Goal: Information Seeking & Learning: Find specific fact

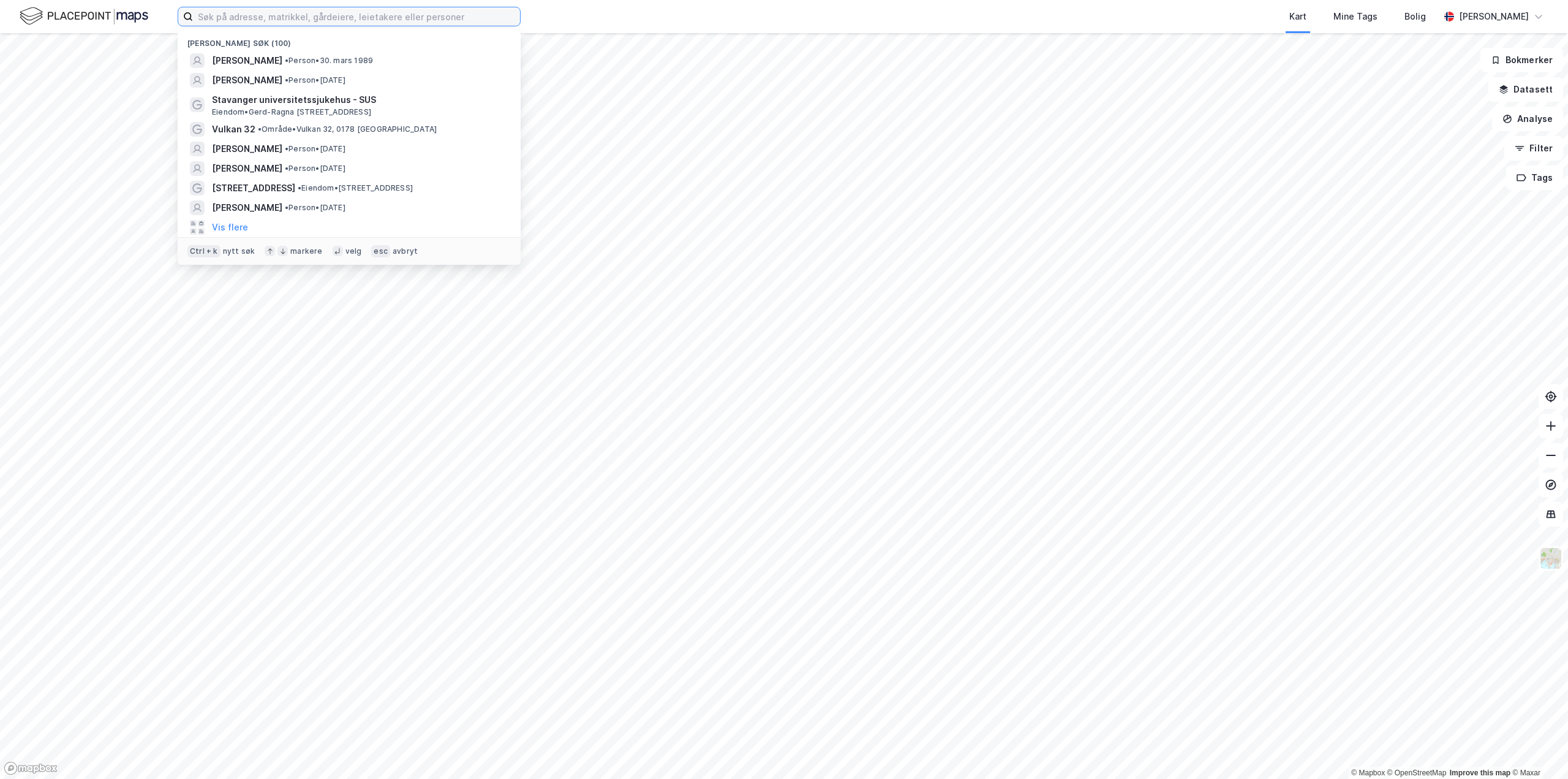
click at [320, 15] on input at bounding box center [356, 16] width 327 height 18
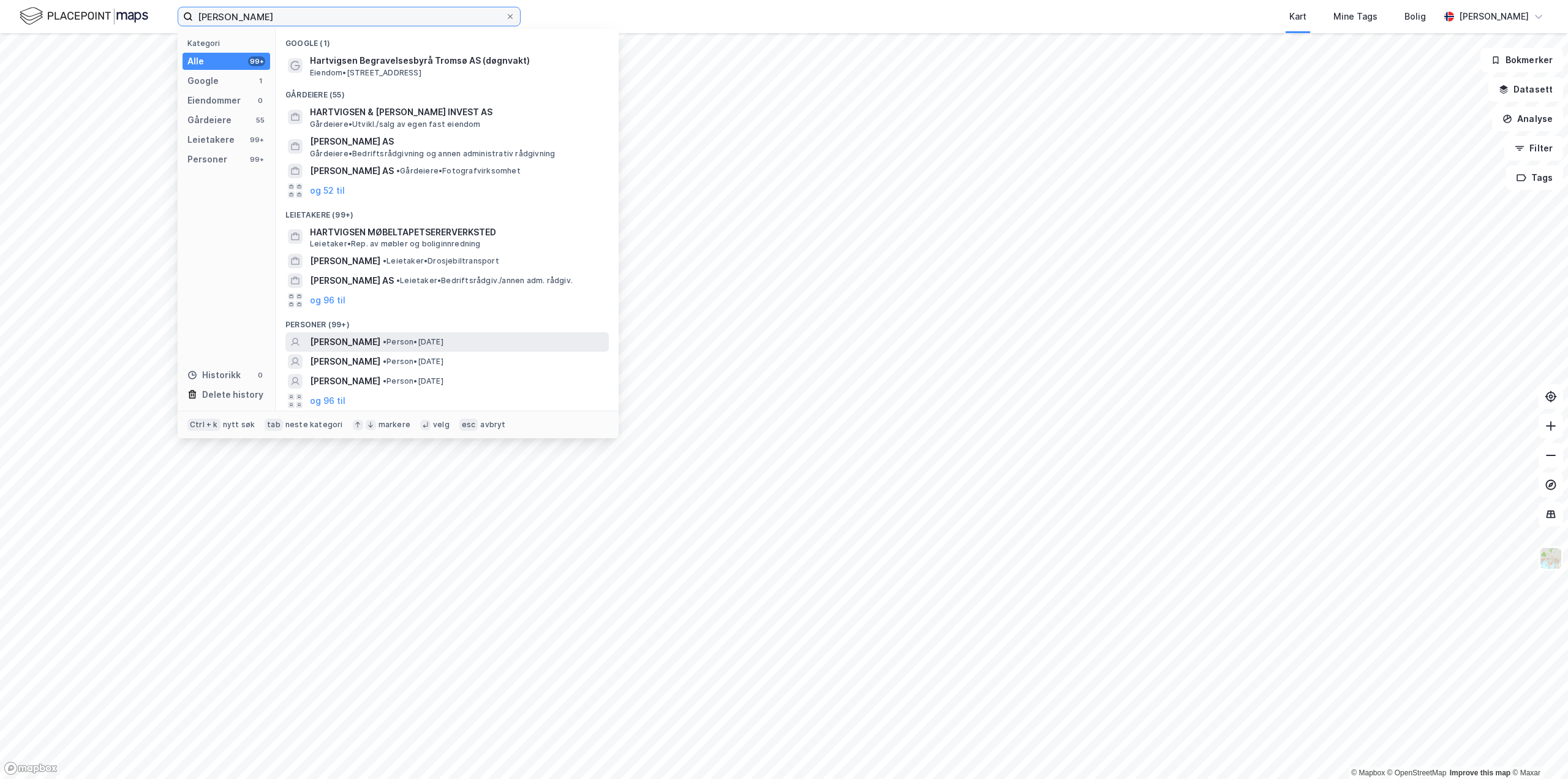
type input "[PERSON_NAME]"
click at [360, 342] on span "[PERSON_NAME]" at bounding box center [345, 342] width 71 height 15
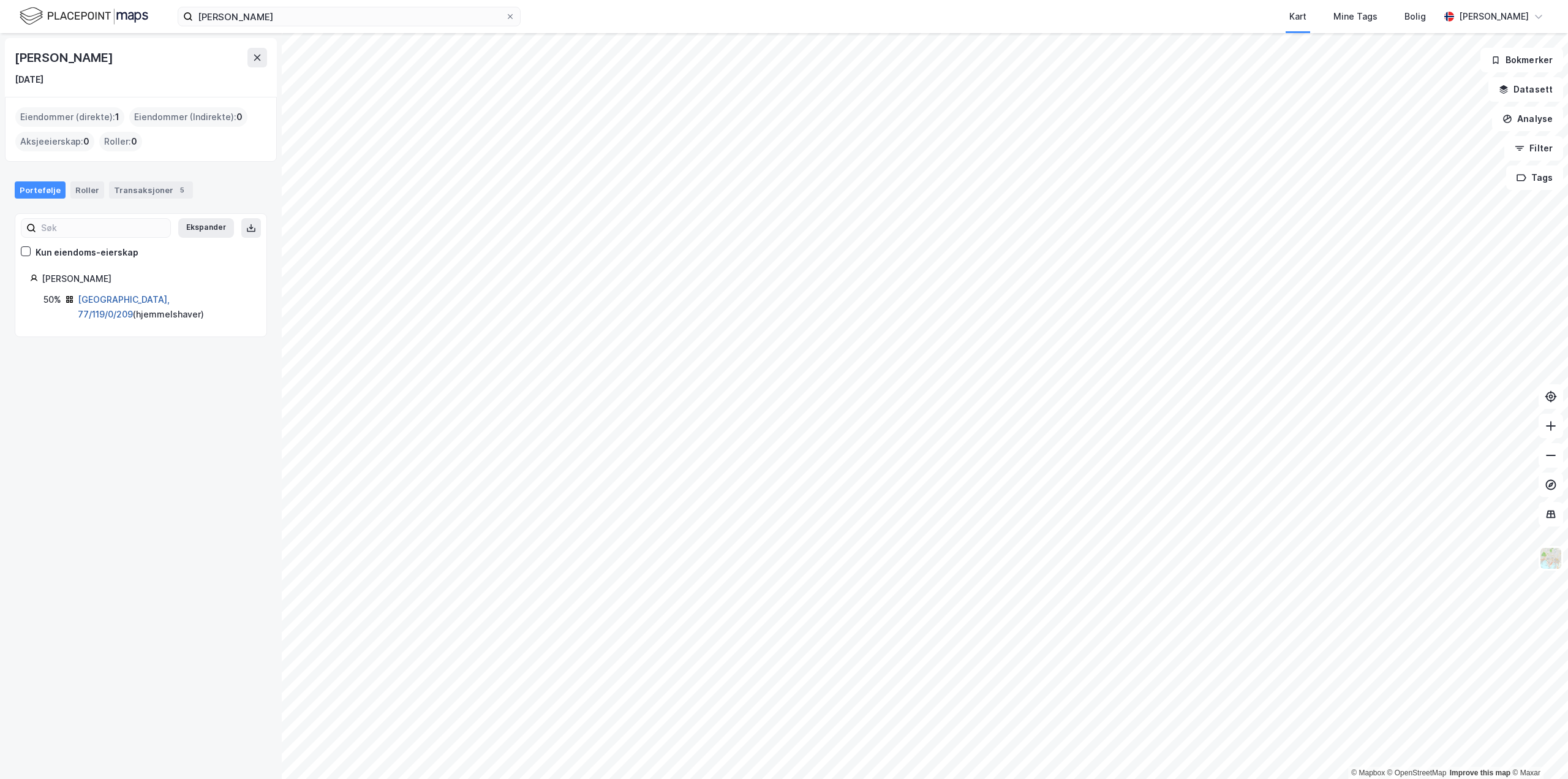
click at [115, 301] on link "[GEOGRAPHIC_DATA], 77/119/0/209" at bounding box center [124, 307] width 92 height 25
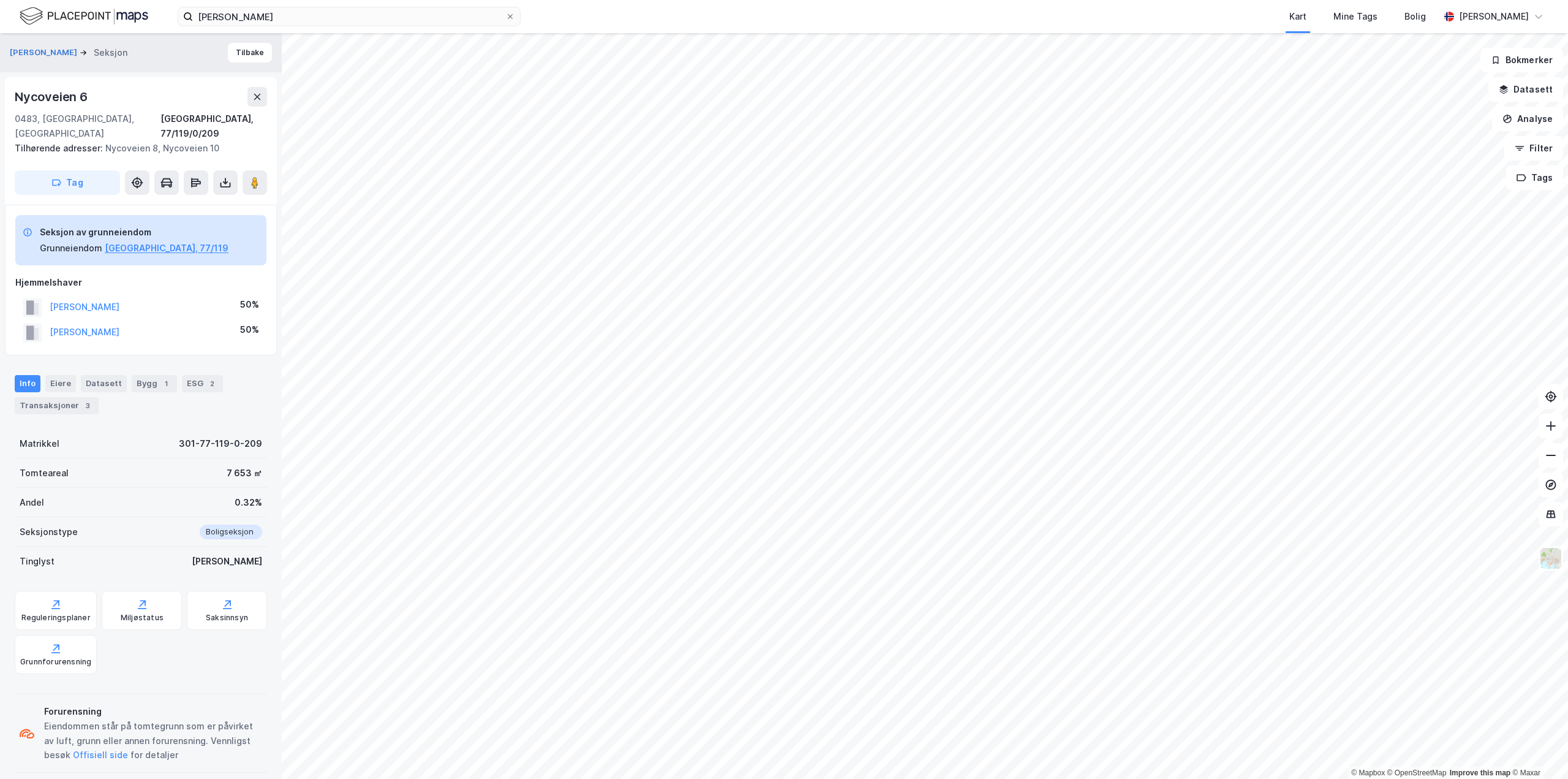
click at [693, 778] on html "[PERSON_NAME] Kart Mine Tags Bolig [PERSON_NAME] © Mapbox © OpenStreetMap Impro…" at bounding box center [784, 389] width 1568 height 779
